Goal: Communication & Community: Answer question/provide support

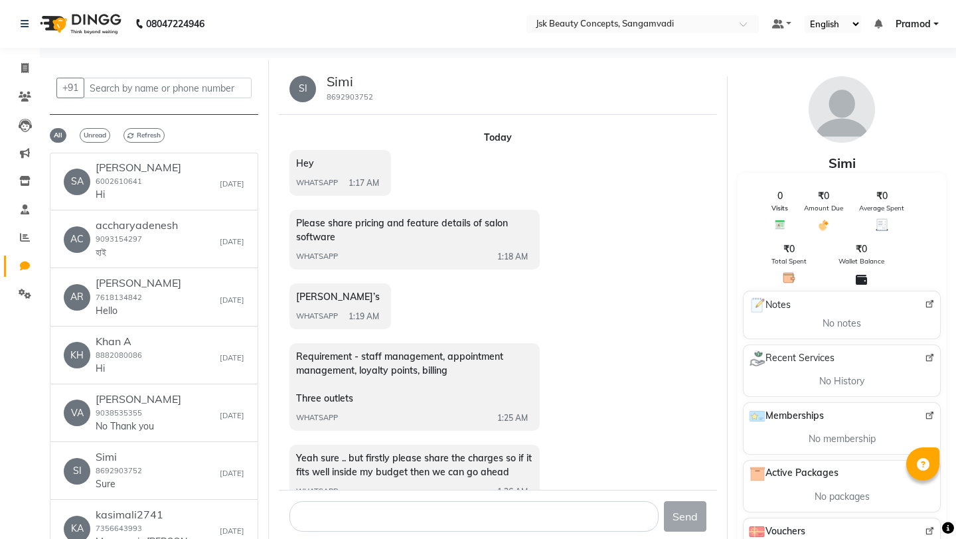
select select "100"
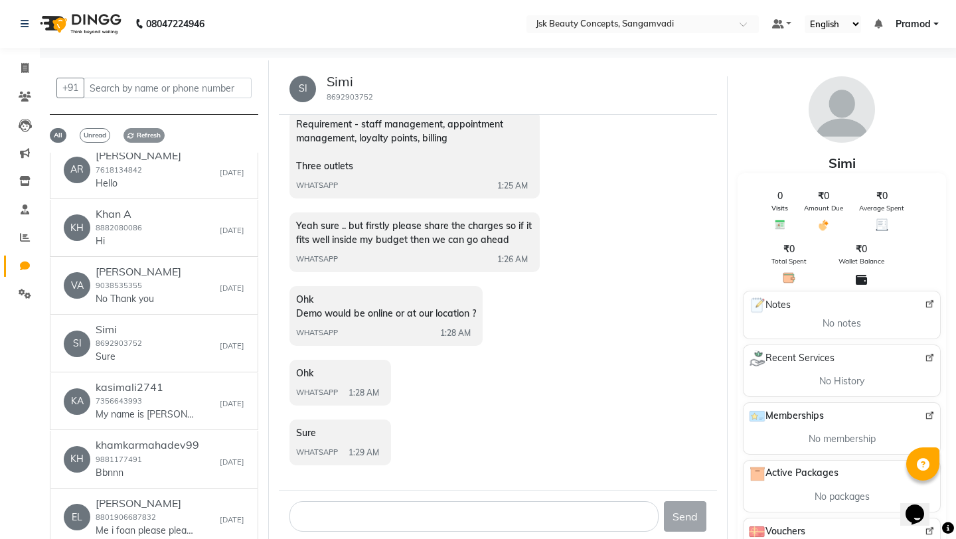
click at [137, 133] on span "Refresh" at bounding box center [143, 135] width 41 height 15
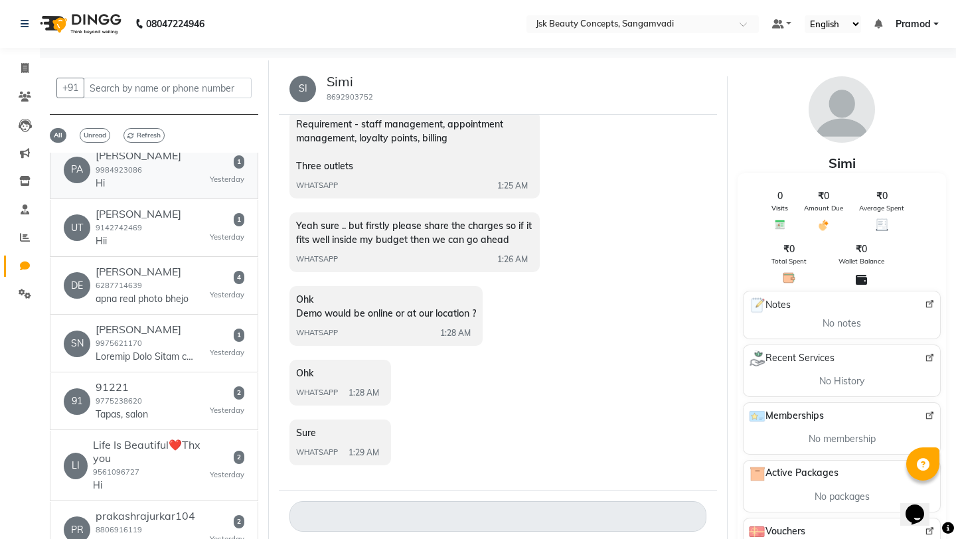
click at [173, 178] on p "Hi" at bounding box center [139, 184] width 86 height 14
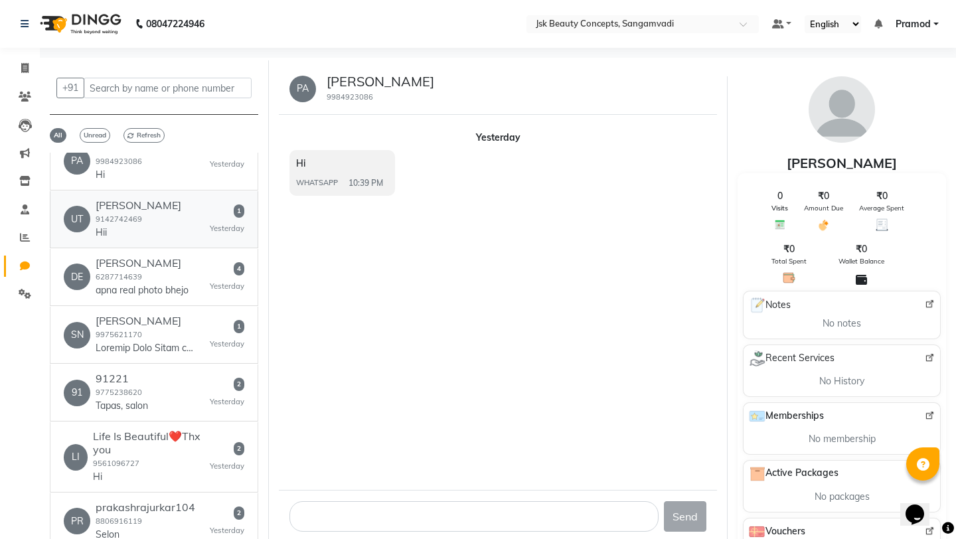
click at [177, 233] on div "UT [PERSON_NAME] 9142742469 Hii 1 [DATE]" at bounding box center [154, 219] width 181 height 40
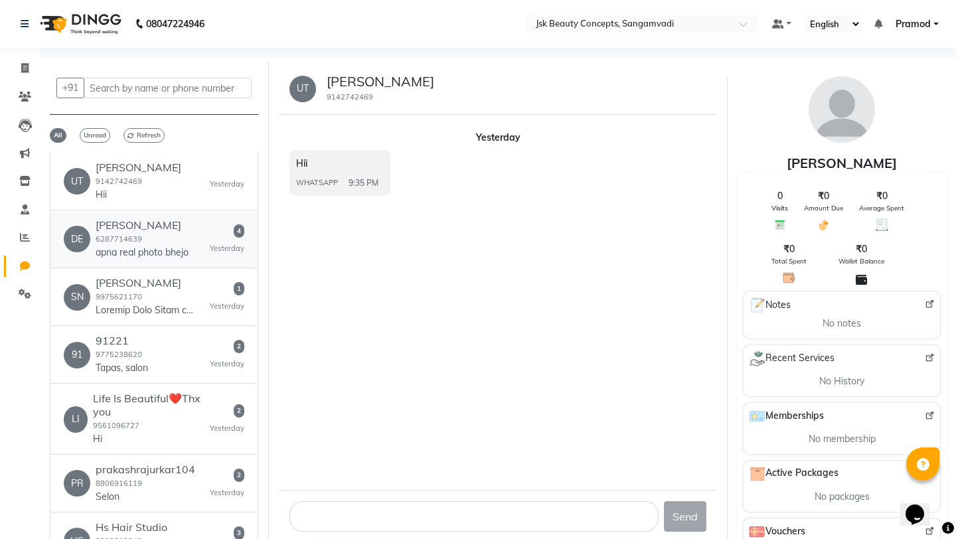
scroll to position [175, 0]
click at [177, 233] on div "[PERSON_NAME] 6287714639 apna real photo bhejo" at bounding box center [142, 238] width 93 height 40
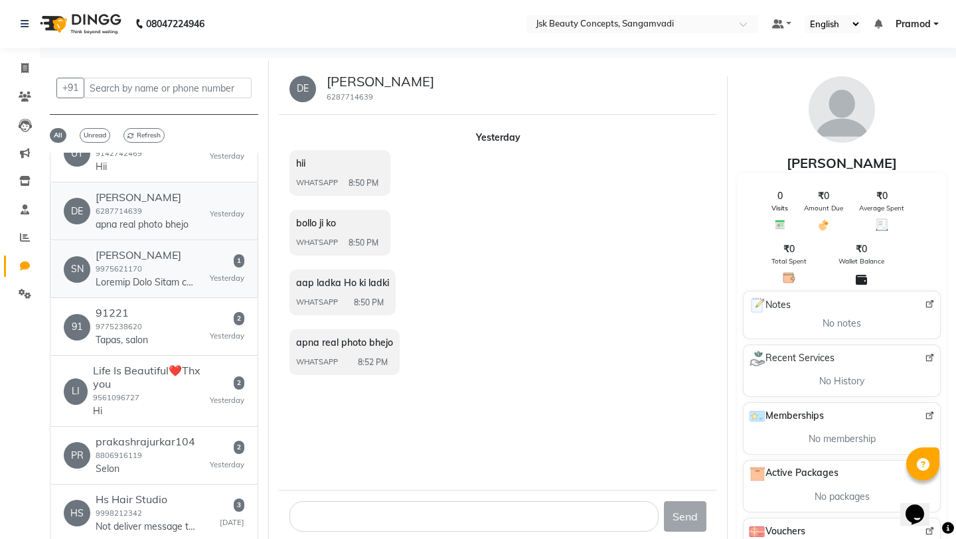
scroll to position [202, 0]
click at [176, 256] on h6 "[PERSON_NAME]" at bounding box center [146, 254] width 100 height 13
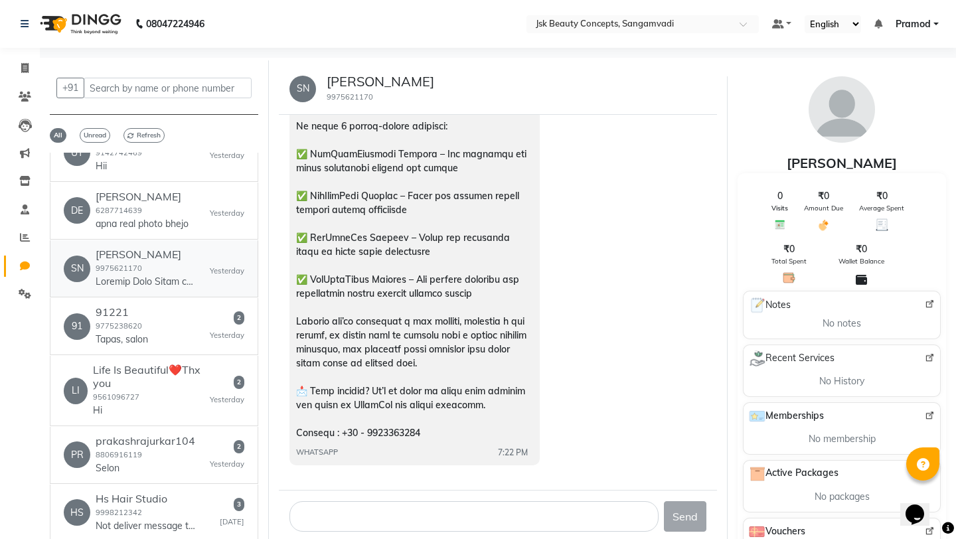
scroll to position [10, 0]
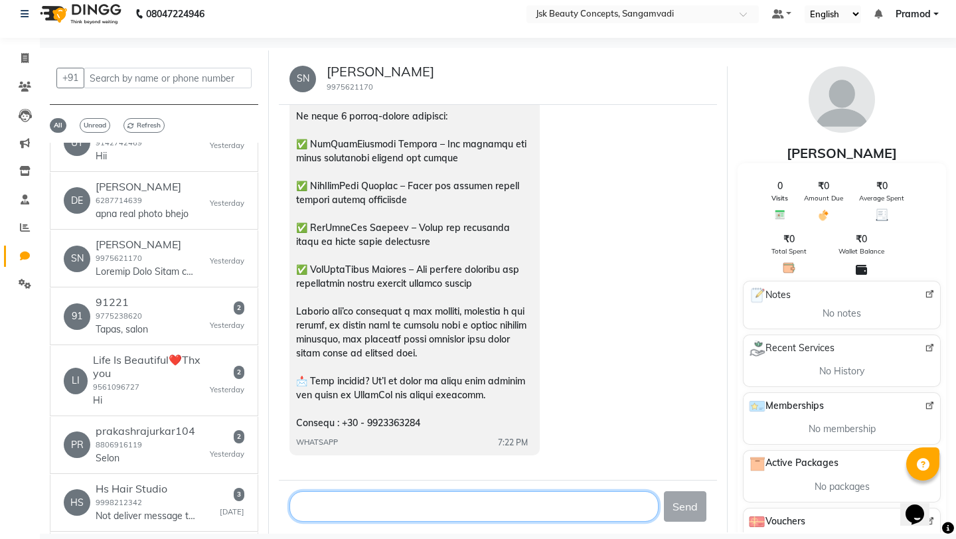
click at [372, 511] on textarea at bounding box center [473, 506] width 369 height 31
type textarea "can you give me pricing for all the packages?"
drag, startPoint x: 546, startPoint y: 510, endPoint x: 249, endPoint y: 507, distance: 296.7
click at [247, 507] on div "+91 All Unread Refresh MA Mahi Karu 9501174844 Kardo demo provide 20 [DATE] SU …" at bounding box center [498, 298] width 916 height 500
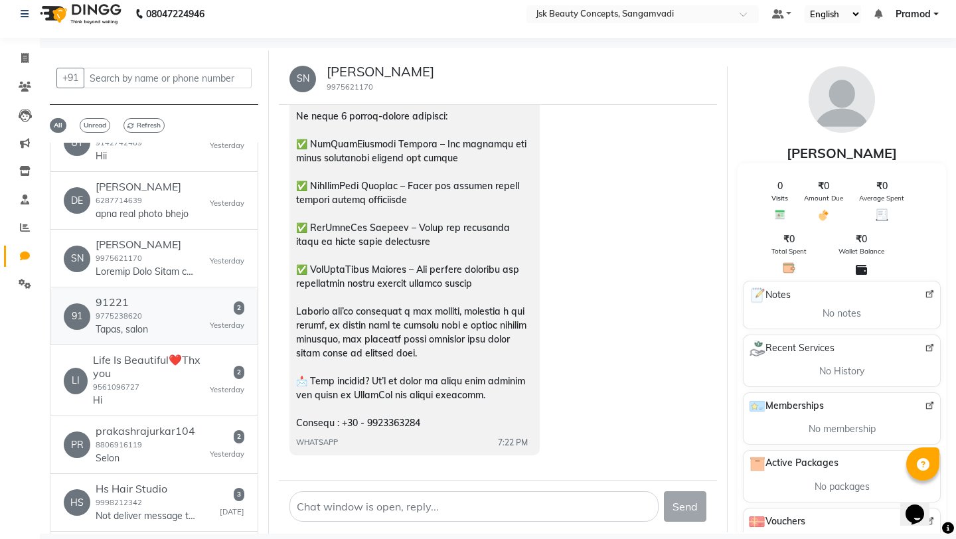
click at [155, 305] on div "91 91221 9775238620 Tapas, salon 2 [DATE]" at bounding box center [154, 316] width 181 height 40
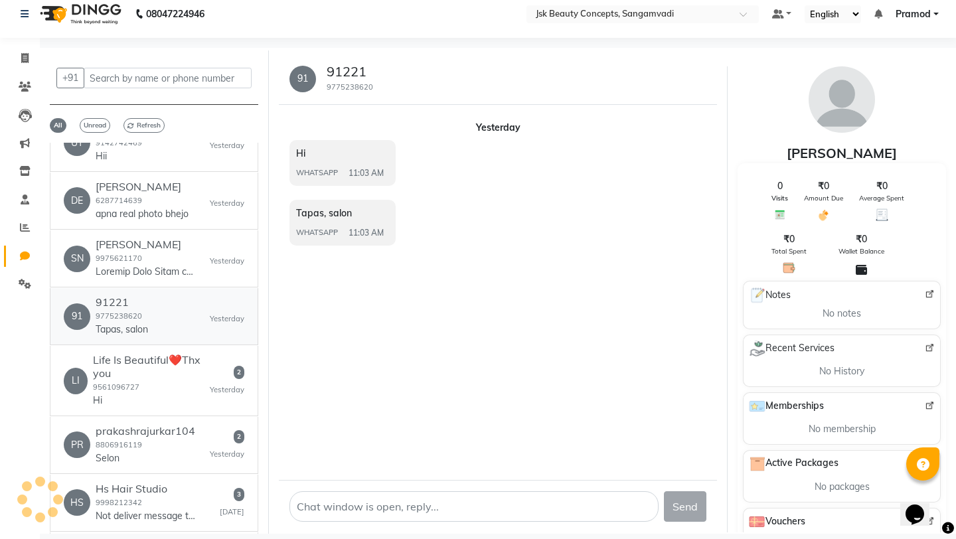
scroll to position [0, 0]
click at [212, 383] on div "2 [DATE]" at bounding box center [227, 381] width 35 height 30
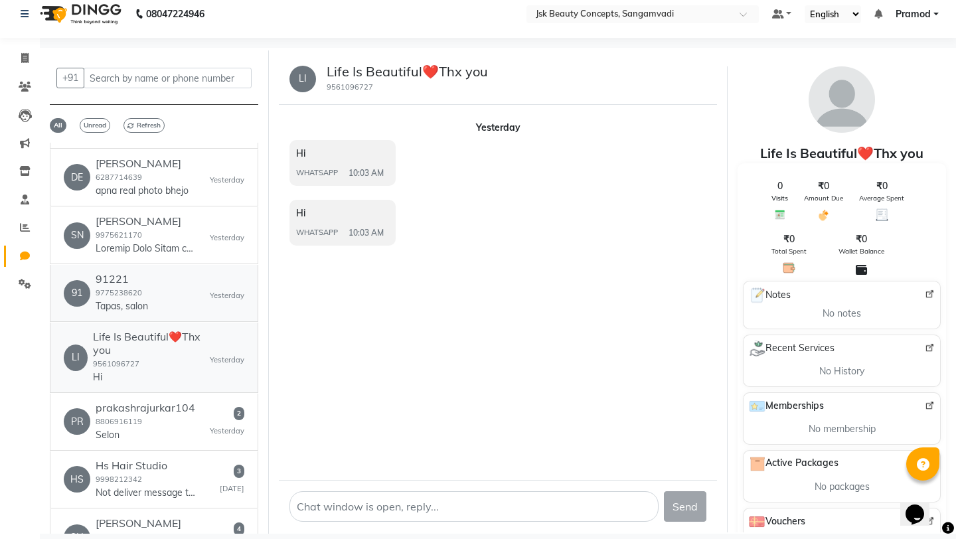
scroll to position [254, 0]
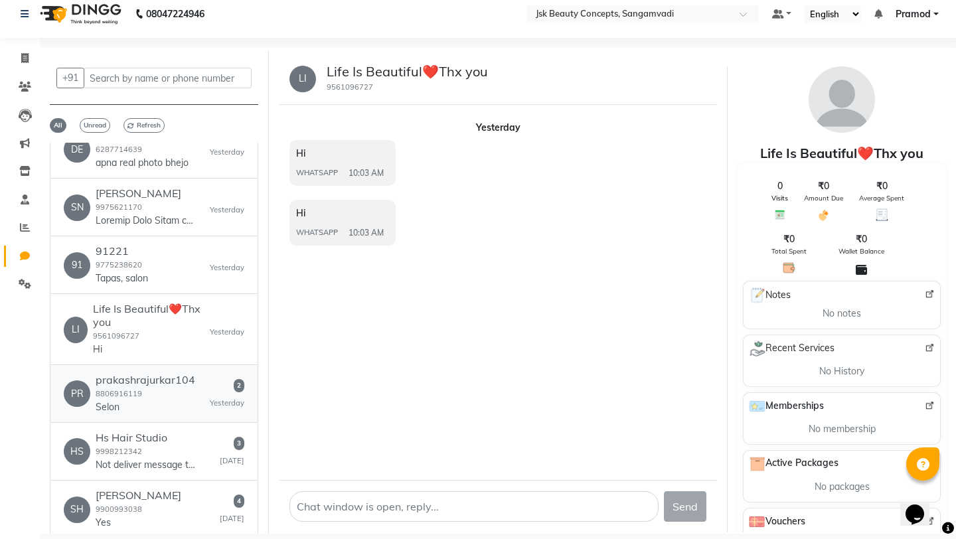
click at [181, 381] on h6 "prakashrajurkar104" at bounding box center [146, 380] width 100 height 13
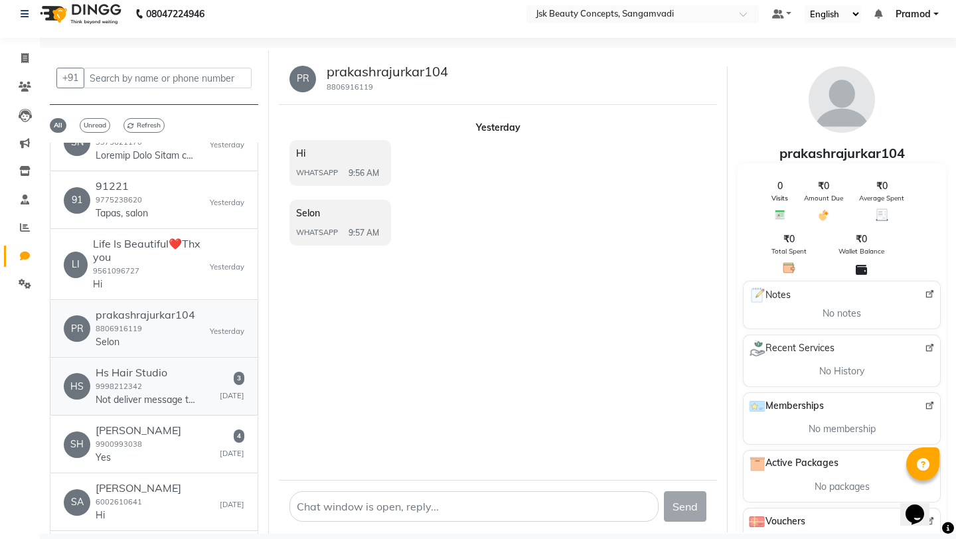
scroll to position [330, 0]
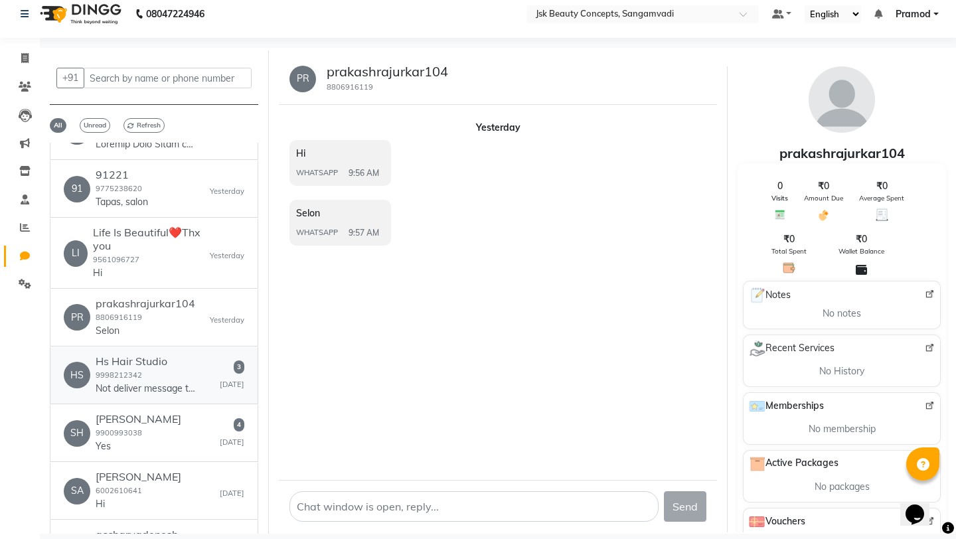
click at [191, 384] on p "Not deliver message to client after [PERSON_NAME]" at bounding box center [146, 389] width 100 height 14
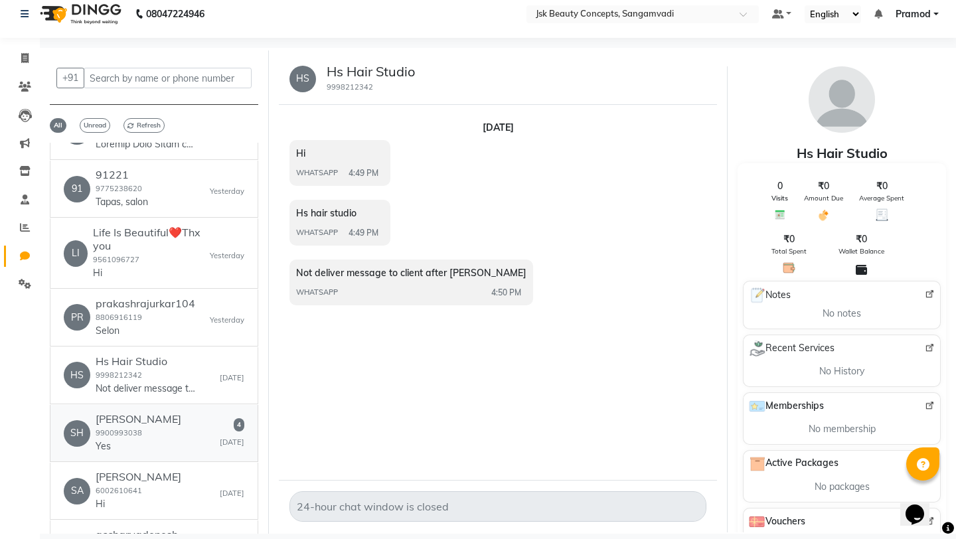
click at [198, 427] on div "[PERSON_NAME] 9900993038 Yes [DATE]" at bounding box center [154, 433] width 181 height 40
